Goal: Task Accomplishment & Management: Complete application form

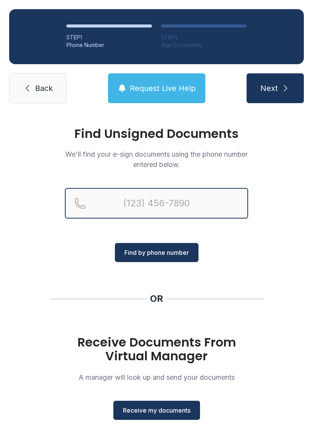
click at [128, 202] on input "Reservation phone number" at bounding box center [156, 203] width 183 height 31
type input "[PHONE_NUMBER]"
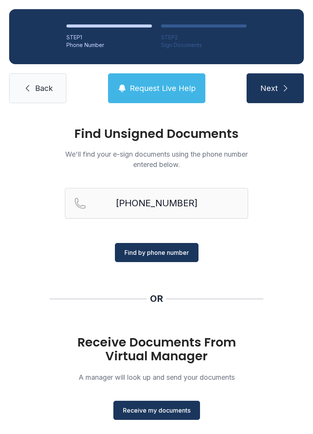
click at [278, 91] on span "Next" at bounding box center [269, 88] width 18 height 11
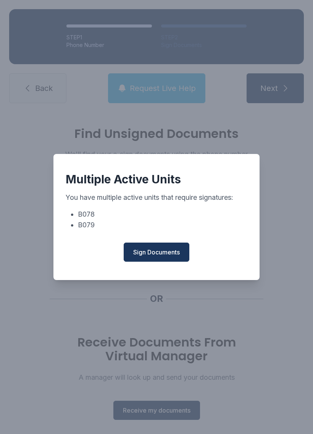
click at [155, 254] on span "Sign Documents" at bounding box center [156, 251] width 47 height 9
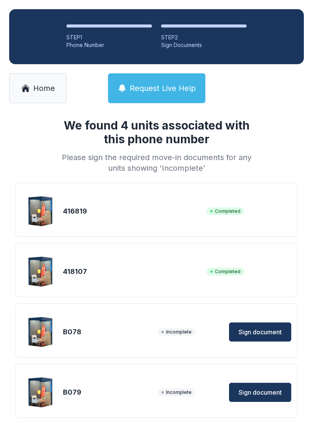
click at [251, 331] on span "Sign document" at bounding box center [260, 331] width 43 height 9
click at [36, 84] on span "Home" at bounding box center [44, 88] width 22 height 11
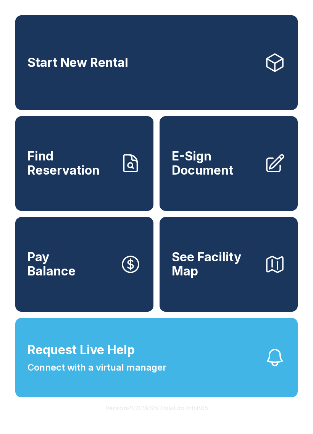
click at [204, 175] on span "E-Sign Document" at bounding box center [215, 163] width 86 height 28
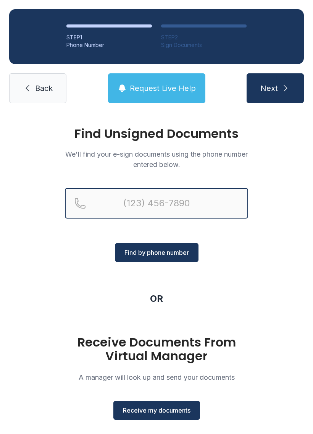
click at [127, 207] on input "Reservation phone number" at bounding box center [156, 203] width 183 height 31
type input "[PHONE_NUMBER]"
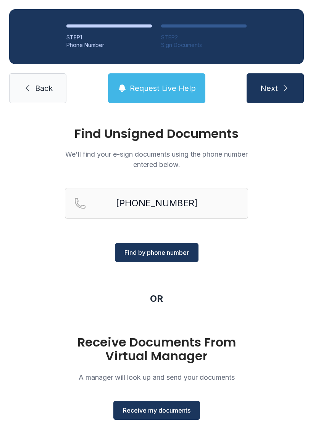
click at [152, 253] on span "Find by phone number" at bounding box center [156, 252] width 65 height 9
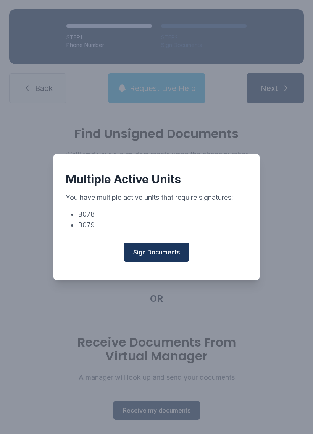
click at [154, 255] on span "Sign Documents" at bounding box center [156, 251] width 47 height 9
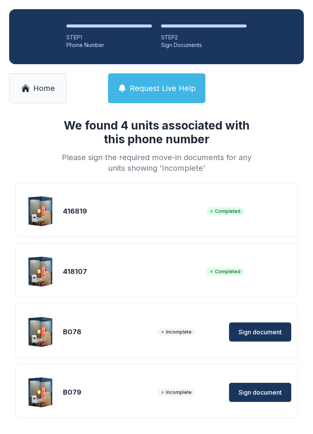
click at [258, 335] on span "Sign document" at bounding box center [260, 331] width 43 height 9
click at [251, 389] on span "Sign document" at bounding box center [260, 392] width 43 height 9
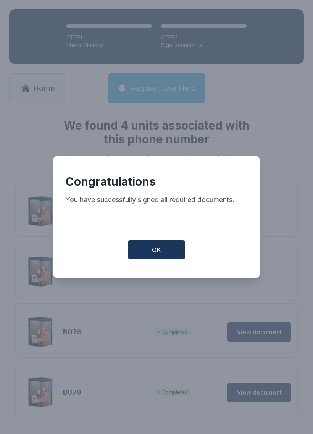
click at [152, 247] on button "OK" at bounding box center [156, 249] width 57 height 19
